Goal: Information Seeking & Learning: Compare options

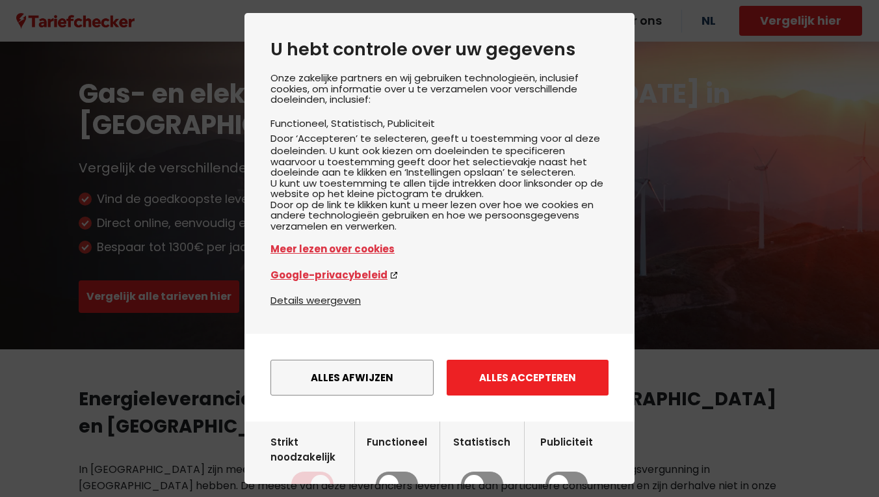
click at [504, 395] on button "Alles accepteren" at bounding box center [527, 377] width 162 height 36
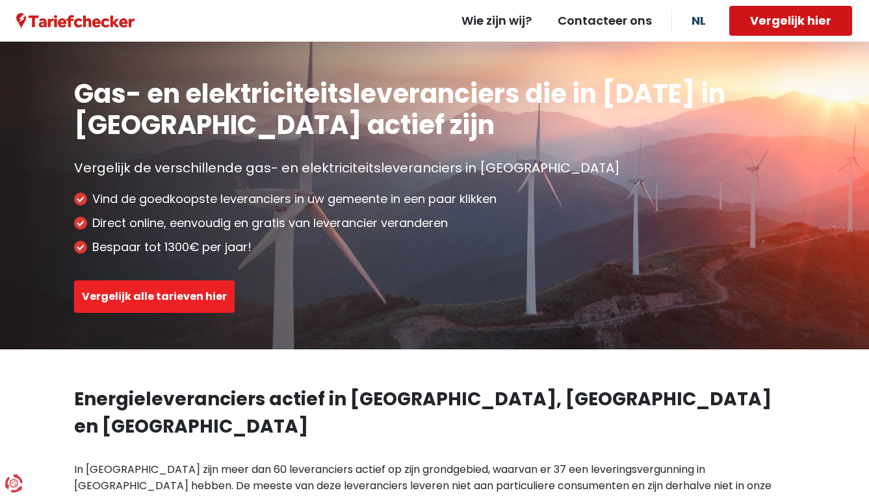
click at [792, 19] on button "Vergelijk hier" at bounding box center [790, 21] width 123 height 30
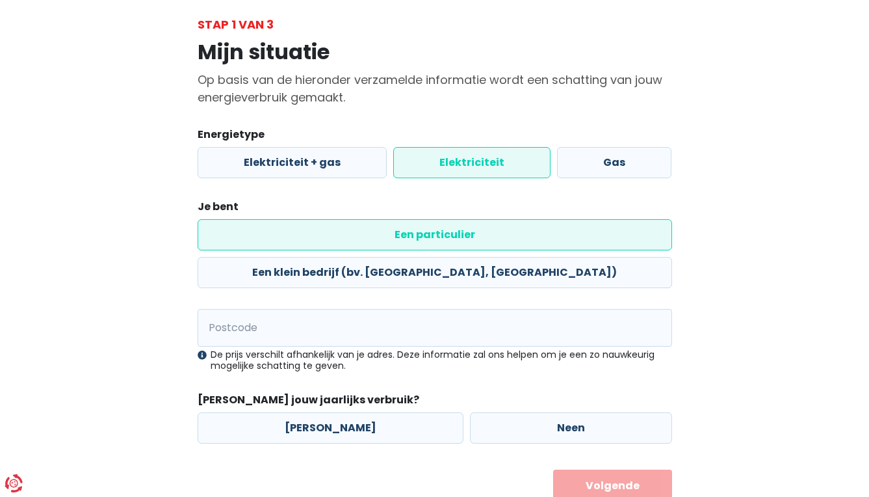
scroll to position [68, 0]
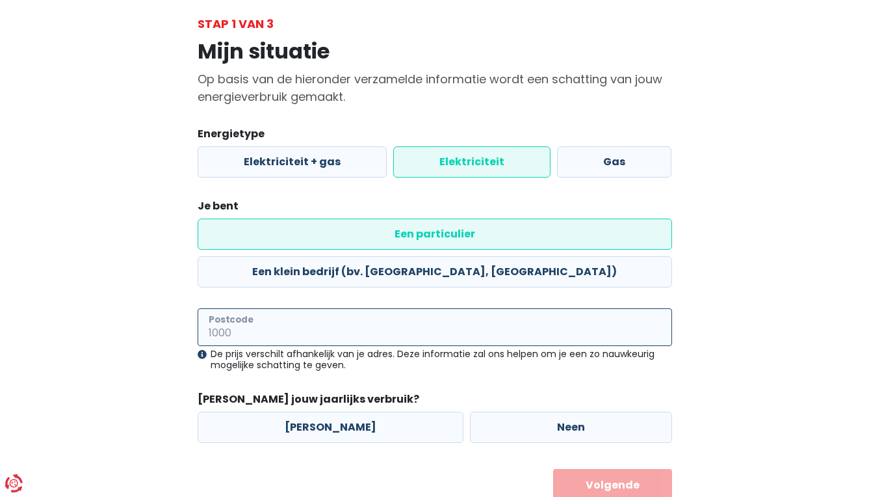
click at [409, 308] on input "Postcode" at bounding box center [435, 327] width 474 height 38
type input "2300"
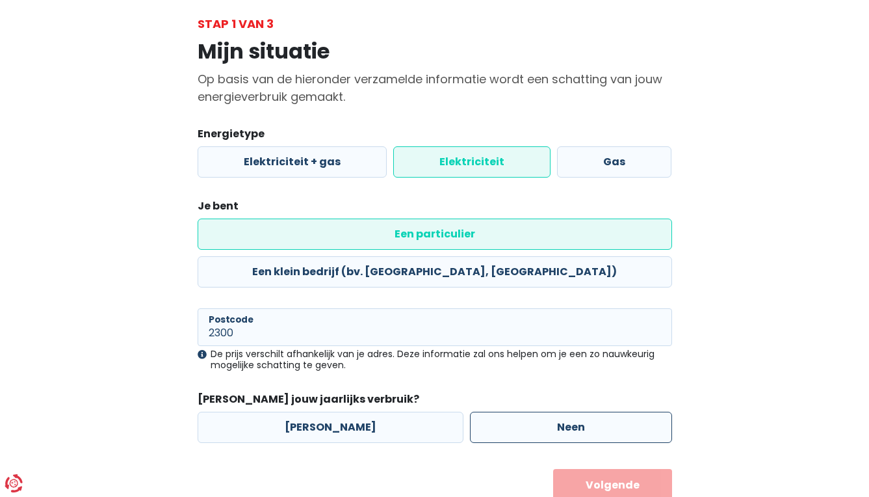
click at [510, 411] on label "Neen" at bounding box center [571, 426] width 202 height 31
click at [510, 411] on input "Neen" at bounding box center [571, 426] width 202 height 31
radio input "true"
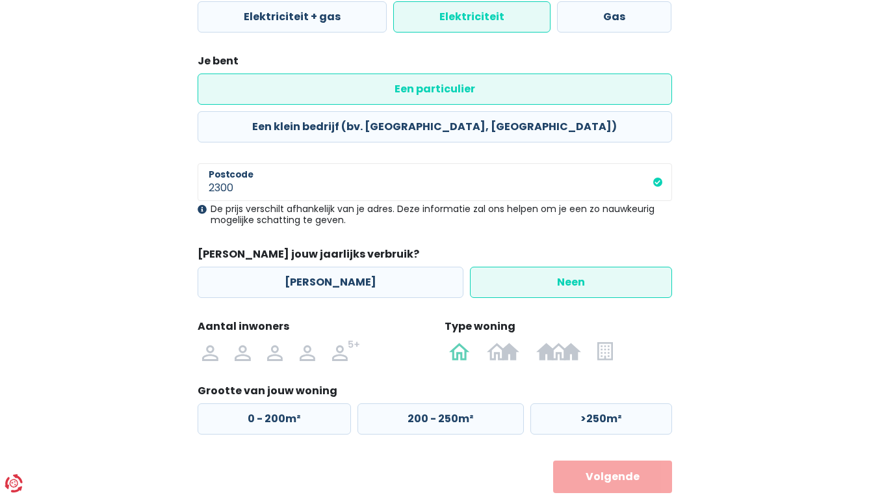
scroll to position [213, 0]
click at [245, 341] on img at bounding box center [243, 351] width 16 height 21
click at [245, 341] on input "radio" at bounding box center [242, 351] width 32 height 21
radio input "true"
click at [605, 341] on img at bounding box center [604, 351] width 15 height 21
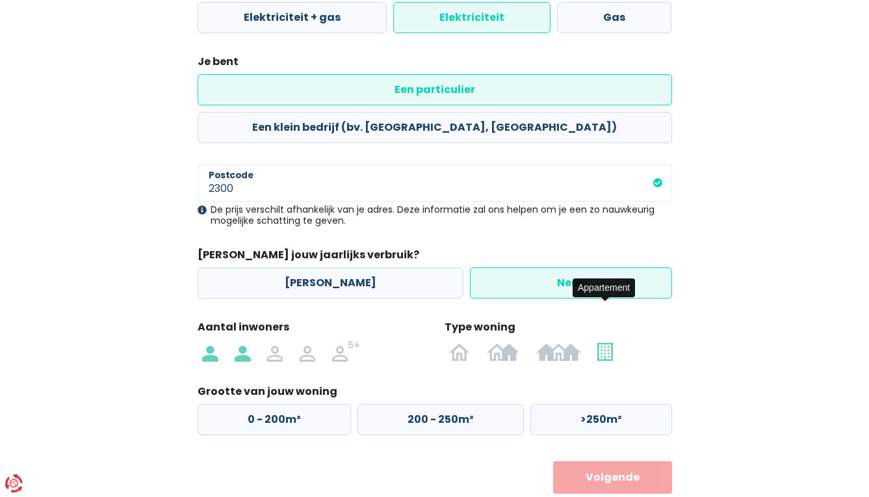
click at [605, 341] on input "radio" at bounding box center [605, 351] width 32 height 21
radio input "true"
click at [433, 404] on label "50 - 100m²" at bounding box center [437, 419] width 163 height 31
click at [433, 404] on input "50 - 100m²" at bounding box center [437, 419] width 163 height 31
radio input "true"
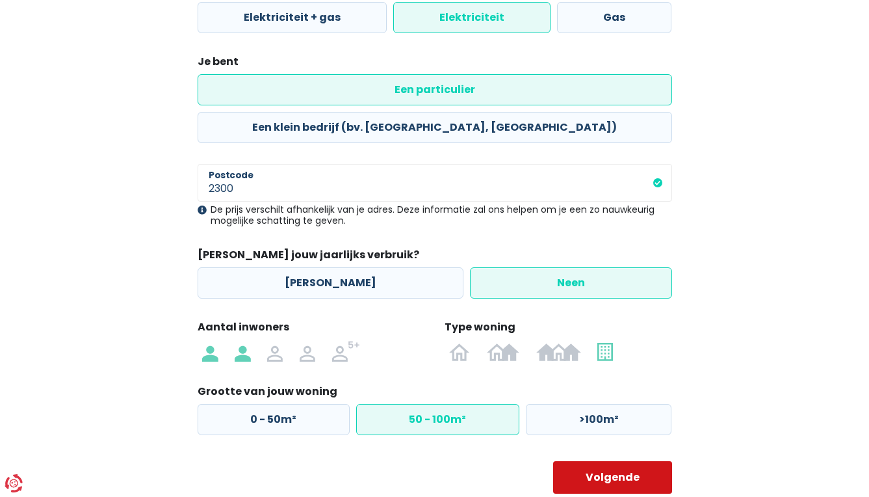
click at [591, 461] on button "Volgende" at bounding box center [612, 477] width 119 height 32
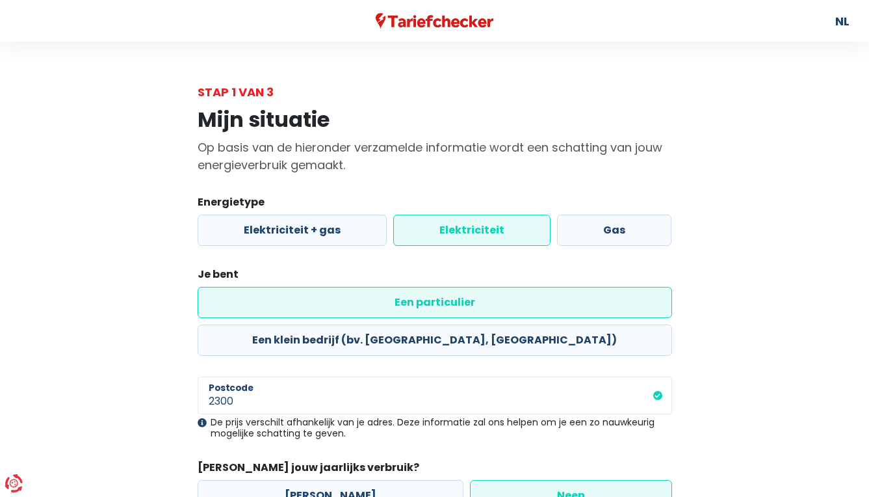
select select
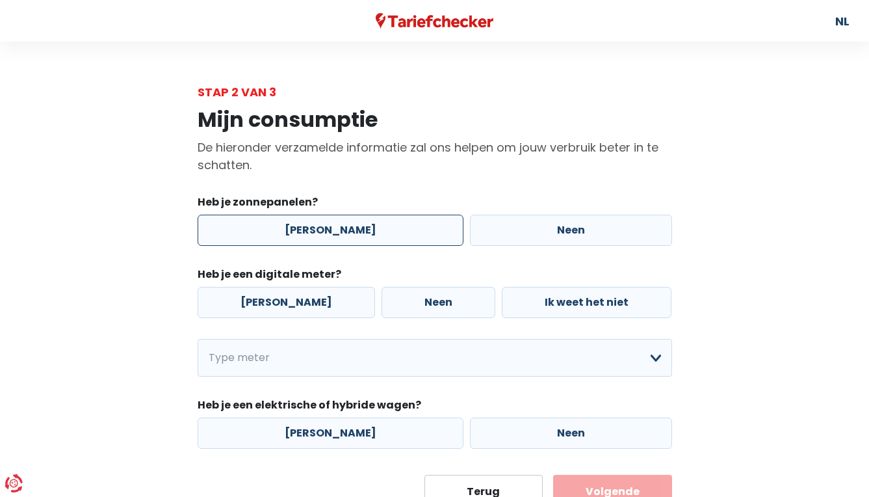
click at [391, 237] on label "[PERSON_NAME]" at bounding box center [331, 229] width 266 height 31
click at [391, 237] on input "[PERSON_NAME]" at bounding box center [331, 229] width 266 height 31
radio input "true"
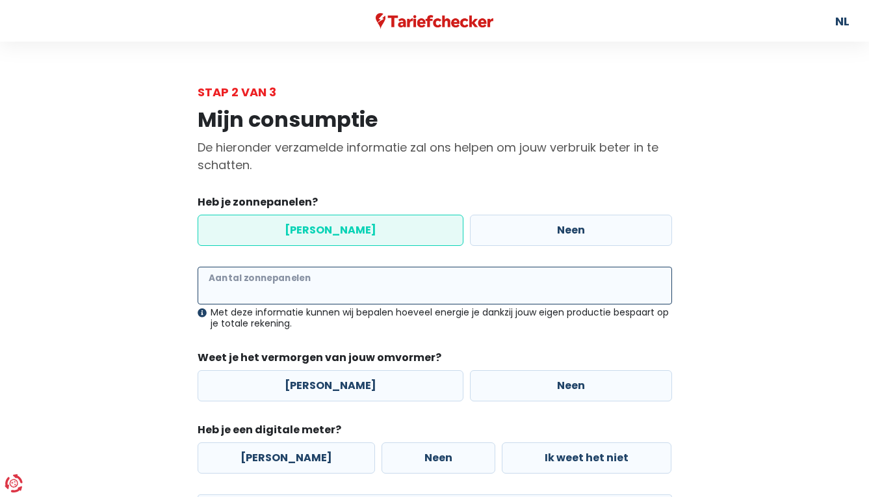
click at [342, 281] on input "Aantal zonnepanelen" at bounding box center [435, 285] width 474 height 38
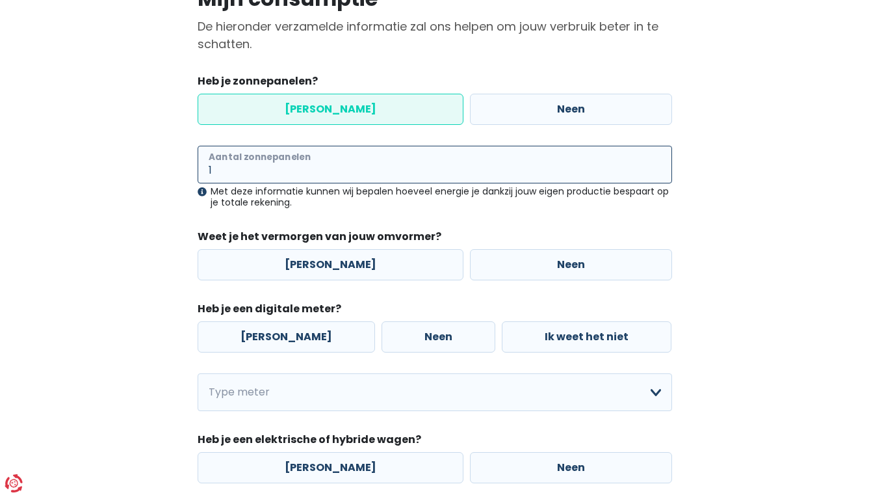
scroll to position [131, 0]
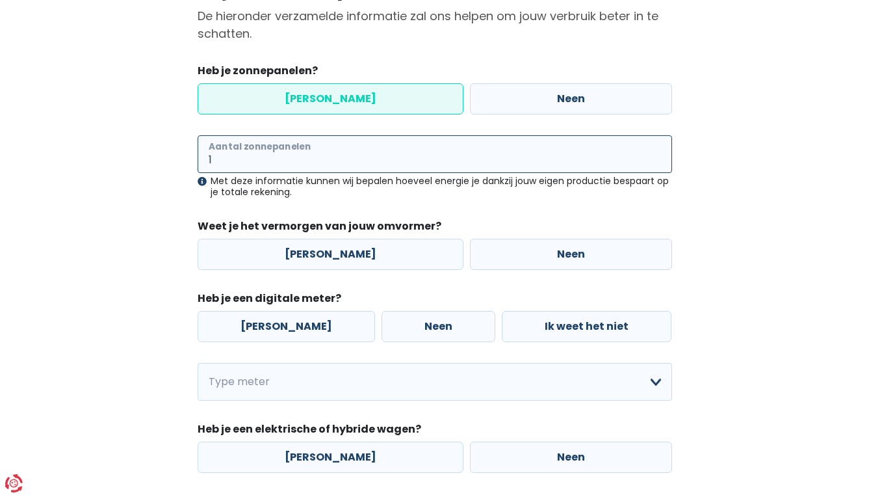
type input "1"
click at [691, 206] on div "Mijn consumptie De hieronder verzamelde informatie zal ons helpen om jouw verbr…" at bounding box center [434, 250] width 741 height 562
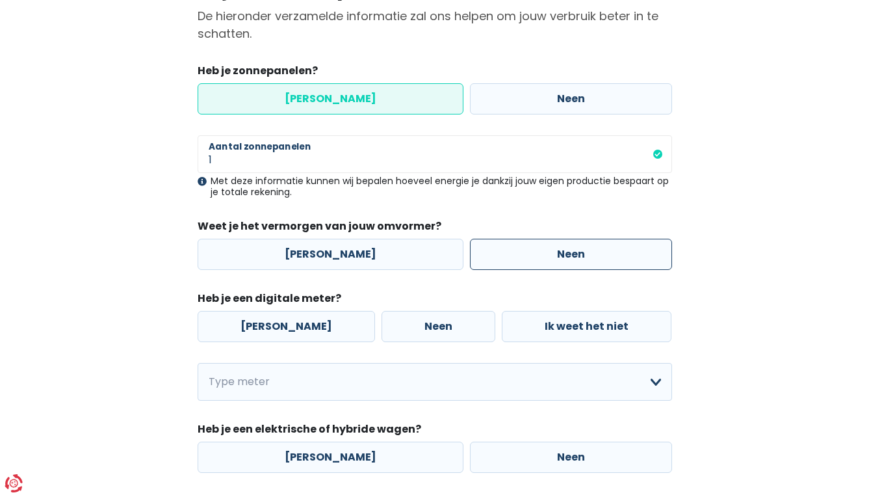
click at [498, 244] on label "Neen" at bounding box center [571, 254] width 202 height 31
click at [498, 244] on input "Neen" at bounding box center [571, 254] width 202 height 31
radio input "true"
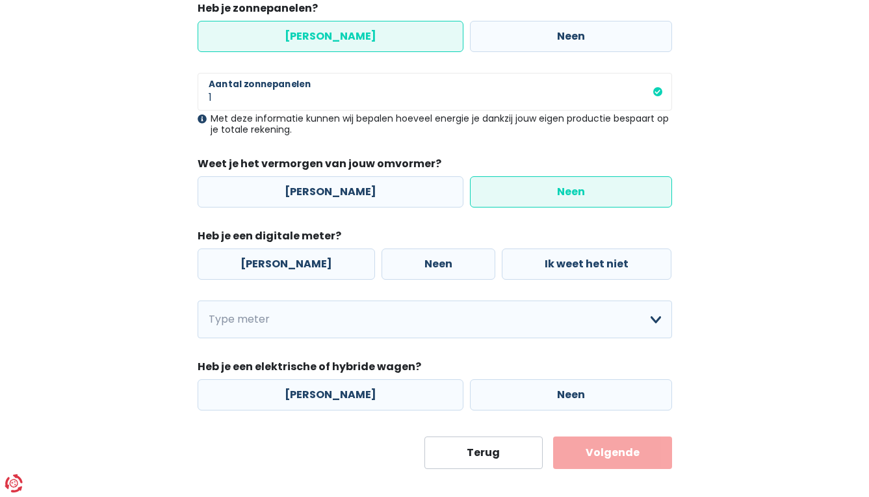
scroll to position [201, 0]
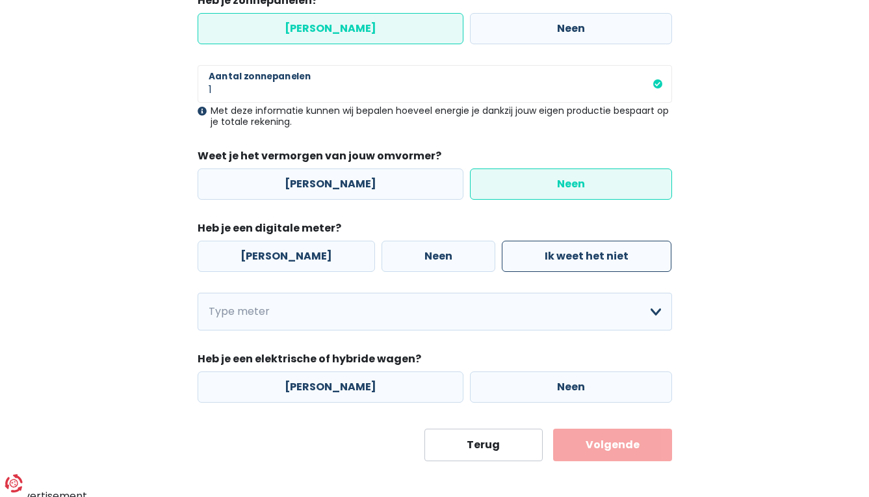
click at [536, 250] on label "Ik weet het niet" at bounding box center [587, 255] width 170 height 31
click at [536, 250] on input "Ik weet het niet" at bounding box center [587, 255] width 170 height 31
radio input "true"
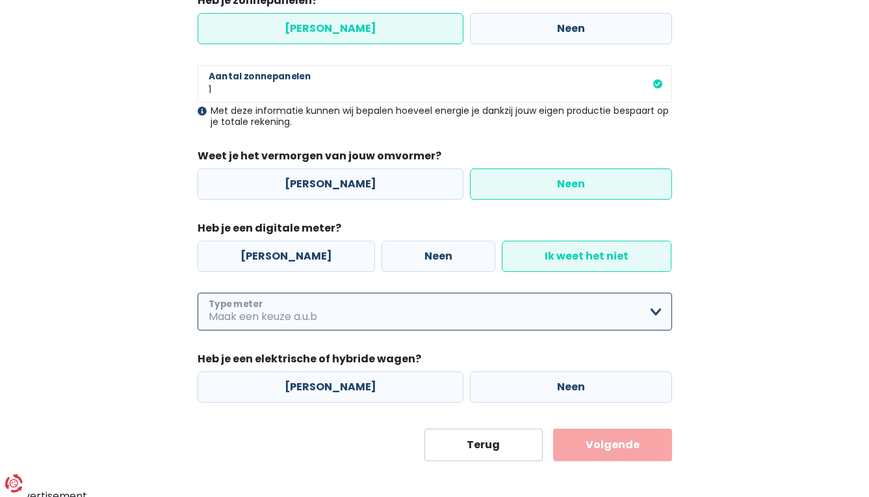
click at [450, 303] on select "Enkelvoudig Tweevoudig Enkelvoudig + uitsluitend nachttarief Tweevoudig + uitsl…" at bounding box center [435, 311] width 474 height 38
select select "day_single_rate"
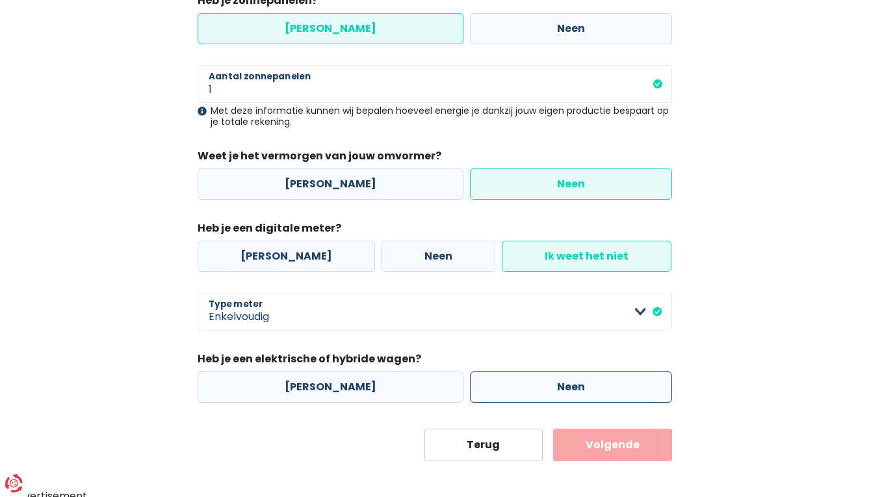
click at [524, 380] on label "Neen" at bounding box center [571, 386] width 202 height 31
click at [524, 380] on input "Neen" at bounding box center [571, 386] width 202 height 31
radio input "true"
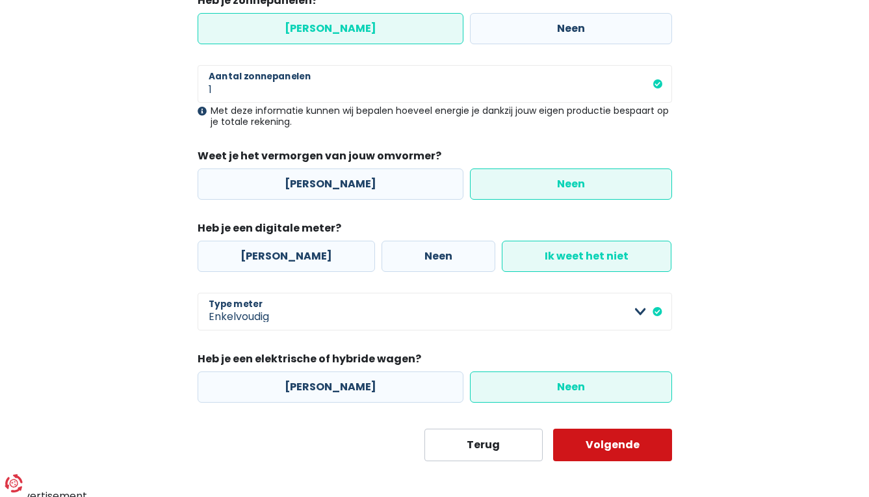
click at [649, 447] on button "Volgende" at bounding box center [612, 444] width 119 height 32
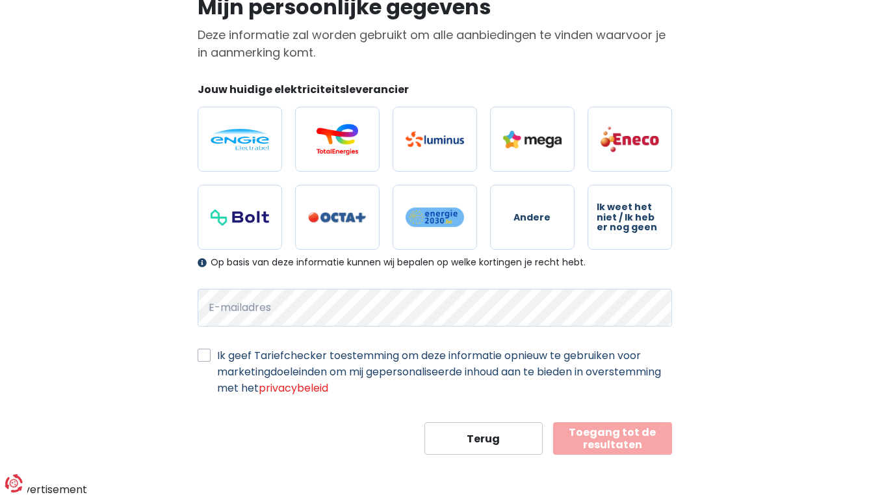
scroll to position [112, 0]
click at [632, 235] on label "Ik weet het niet / Ik heb er nog geen" at bounding box center [630, 217] width 84 height 65
click at [632, 235] on input "Ik weet het niet / Ik heb er nog geen" at bounding box center [630, 217] width 84 height 65
radio input "true"
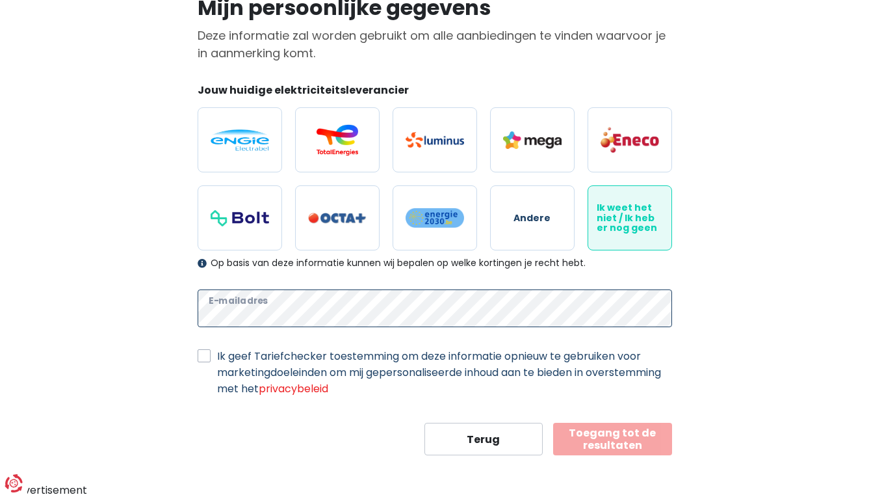
click at [612, 438] on button "Toegang tot de resultaten" at bounding box center [612, 438] width 119 height 32
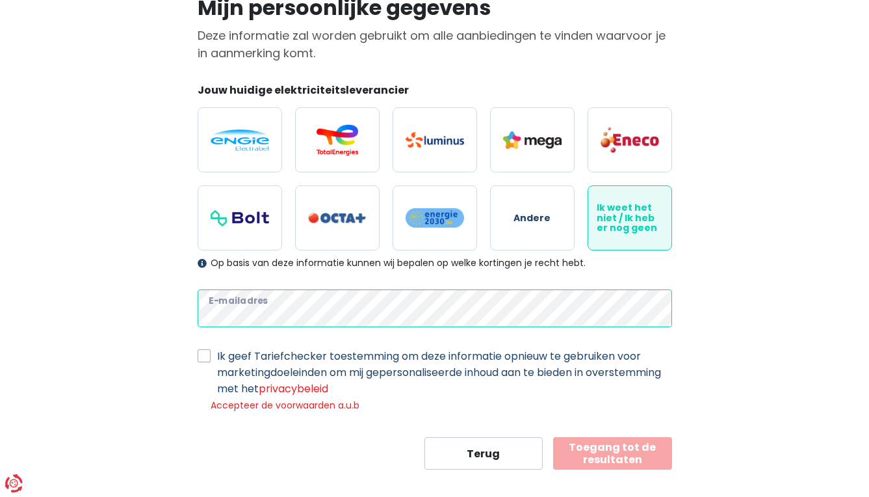
scroll to position [126, 0]
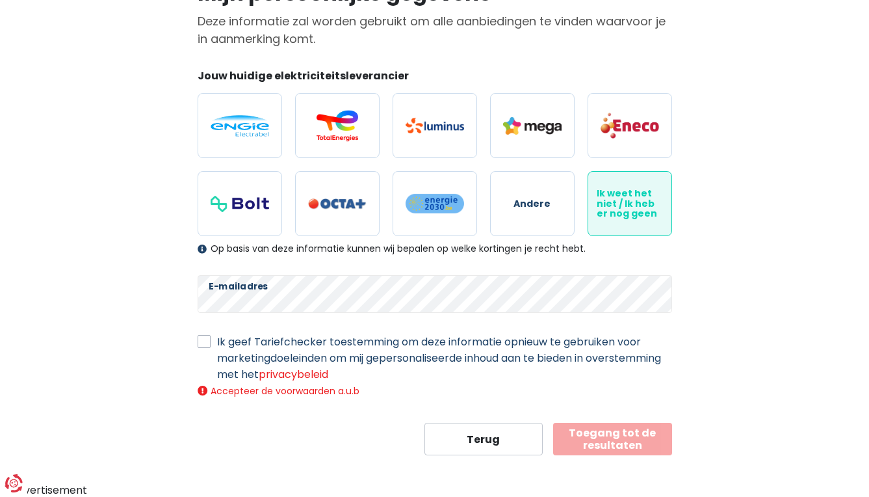
click at [217, 336] on label "Ik geef Tariefchecker toestemming om deze informatie opnieuw te gebruiken voor …" at bounding box center [444, 357] width 455 height 49
click at [205, 336] on input "Ik geef Tariefchecker toestemming om deze informatie opnieuw te gebruiken voor …" at bounding box center [204, 339] width 13 height 13
checkbox input "true"
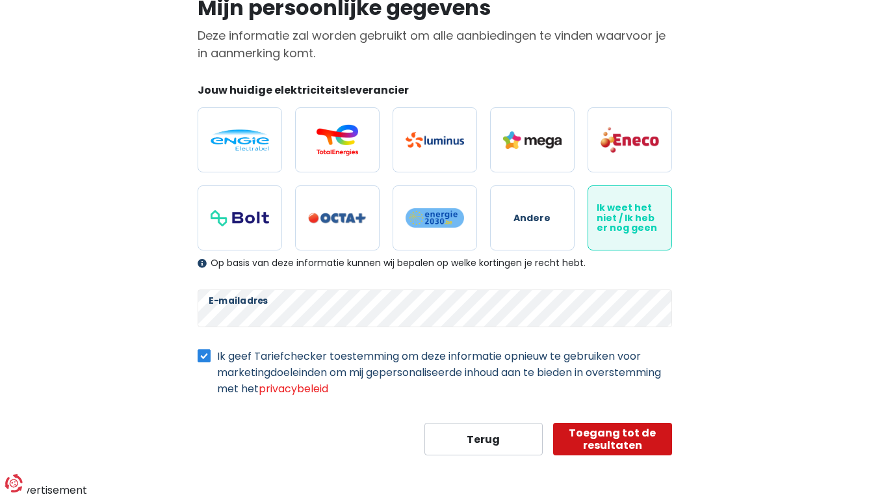
click at [629, 448] on button "Toegang tot de resultaten" at bounding box center [612, 438] width 119 height 32
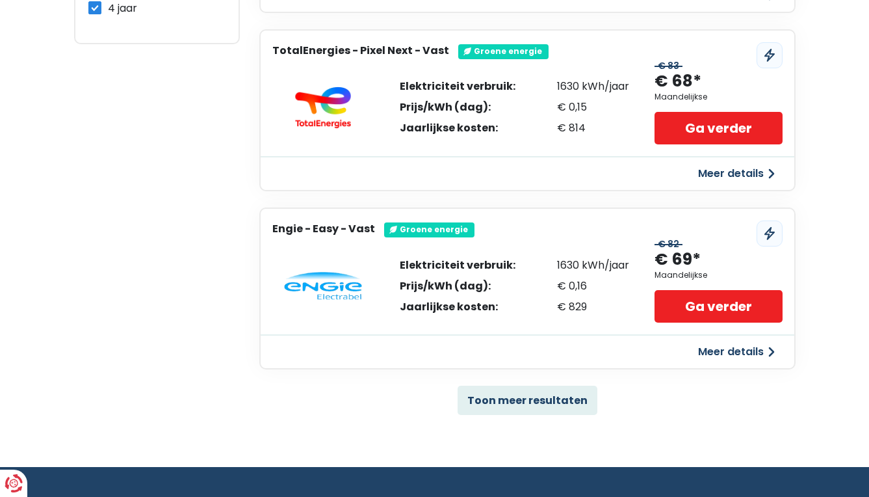
scroll to position [778, 0]
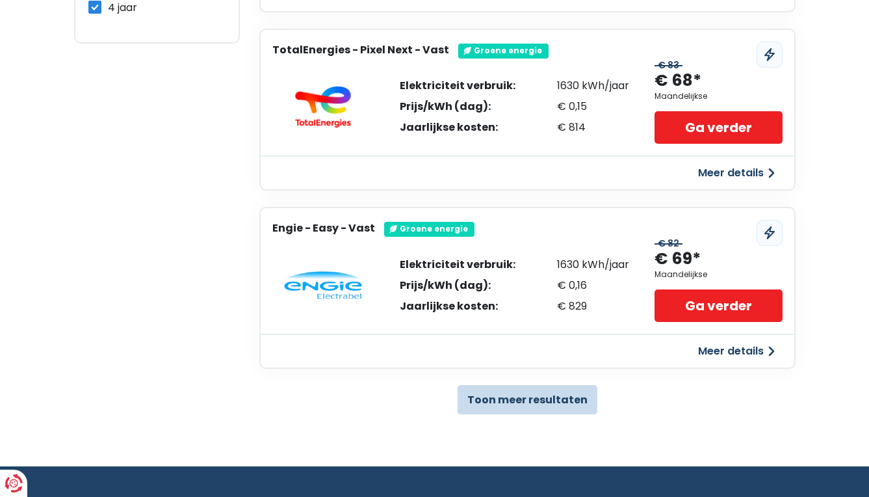
click at [560, 399] on button "Toon meer resultaten" at bounding box center [528, 399] width 140 height 29
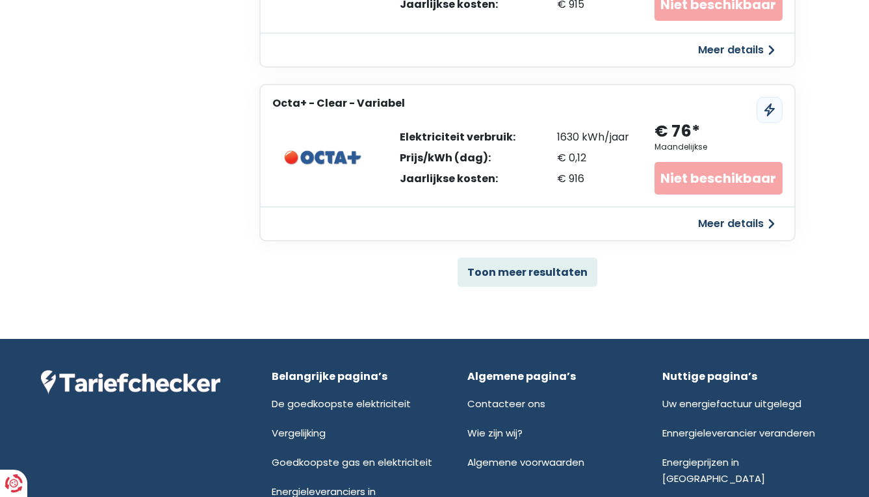
scroll to position [2666, 0]
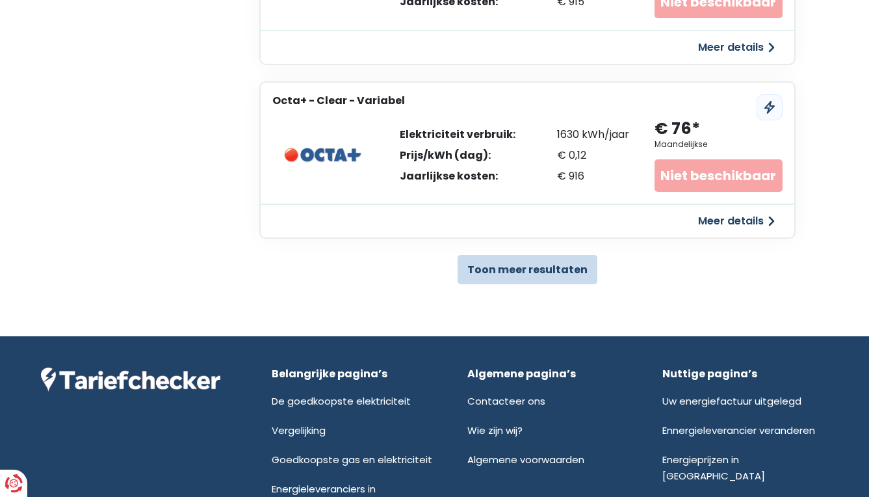
click at [523, 255] on button "Toon meer resultaten" at bounding box center [528, 269] width 140 height 29
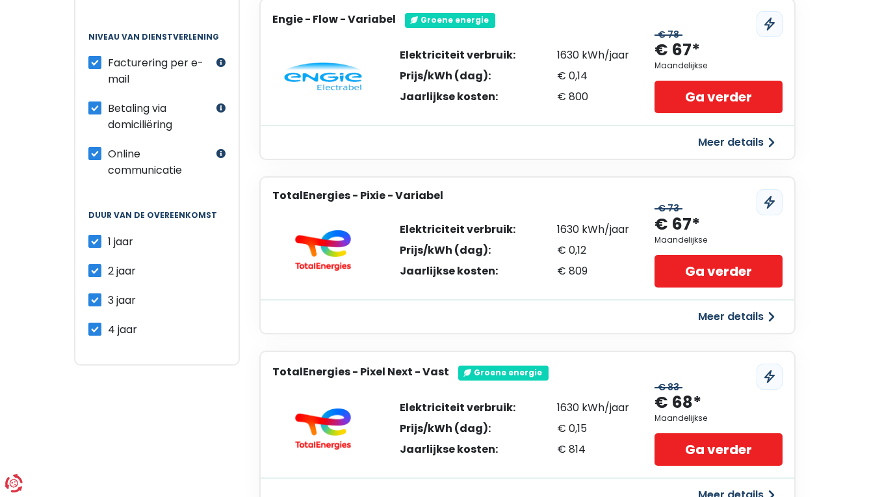
scroll to position [458, 0]
